Goal: Find specific page/section: Find specific page/section

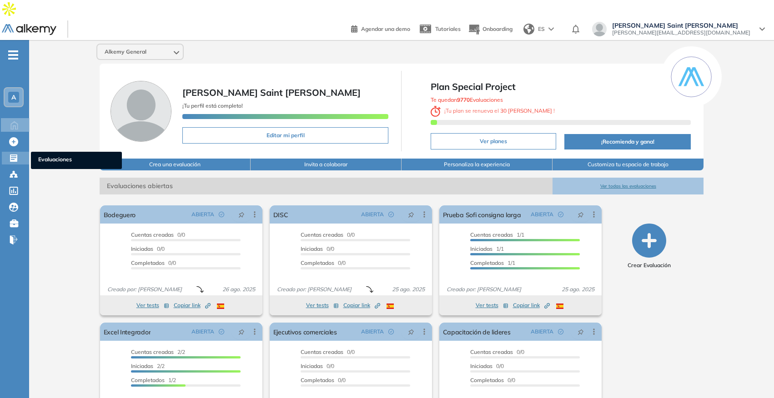
click at [63, 155] on span "Evaluaciones" at bounding box center [76, 160] width 76 height 10
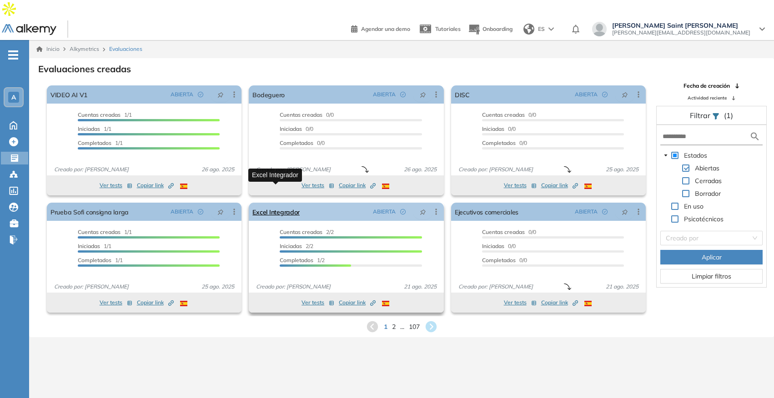
click at [282, 203] on link "Excel Integrador" at bounding box center [275, 212] width 47 height 18
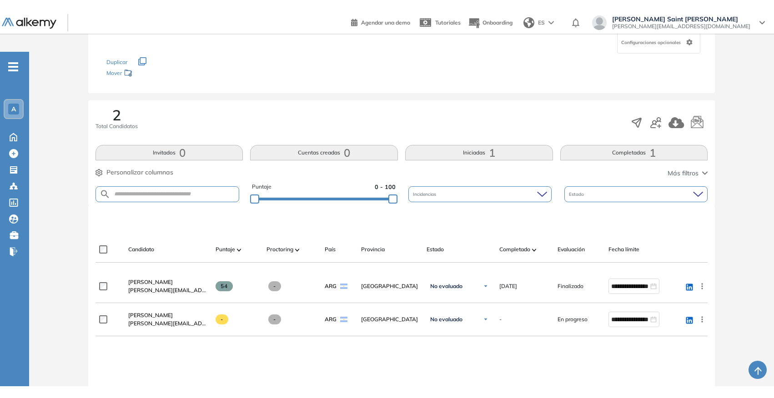
scroll to position [100, 0]
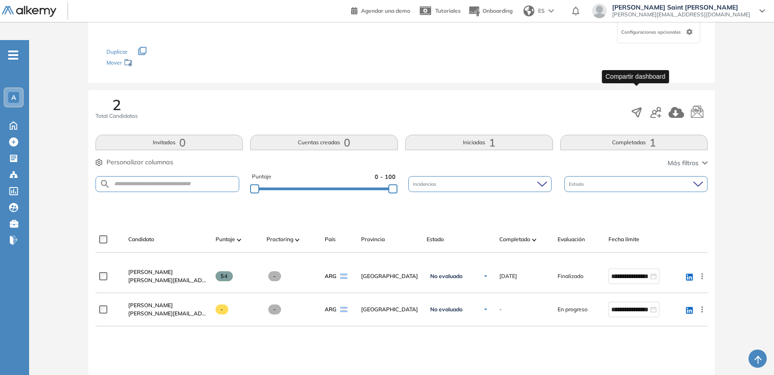
click at [637, 106] on icon "button" at bounding box center [636, 112] width 13 height 13
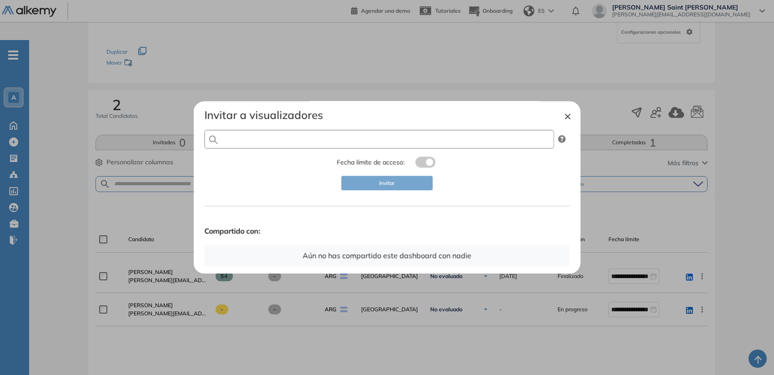
click at [425, 138] on input "text" at bounding box center [380, 139] width 350 height 19
click at [435, 81] on div at bounding box center [387, 187] width 774 height 375
